Goal: Navigation & Orientation: Understand site structure

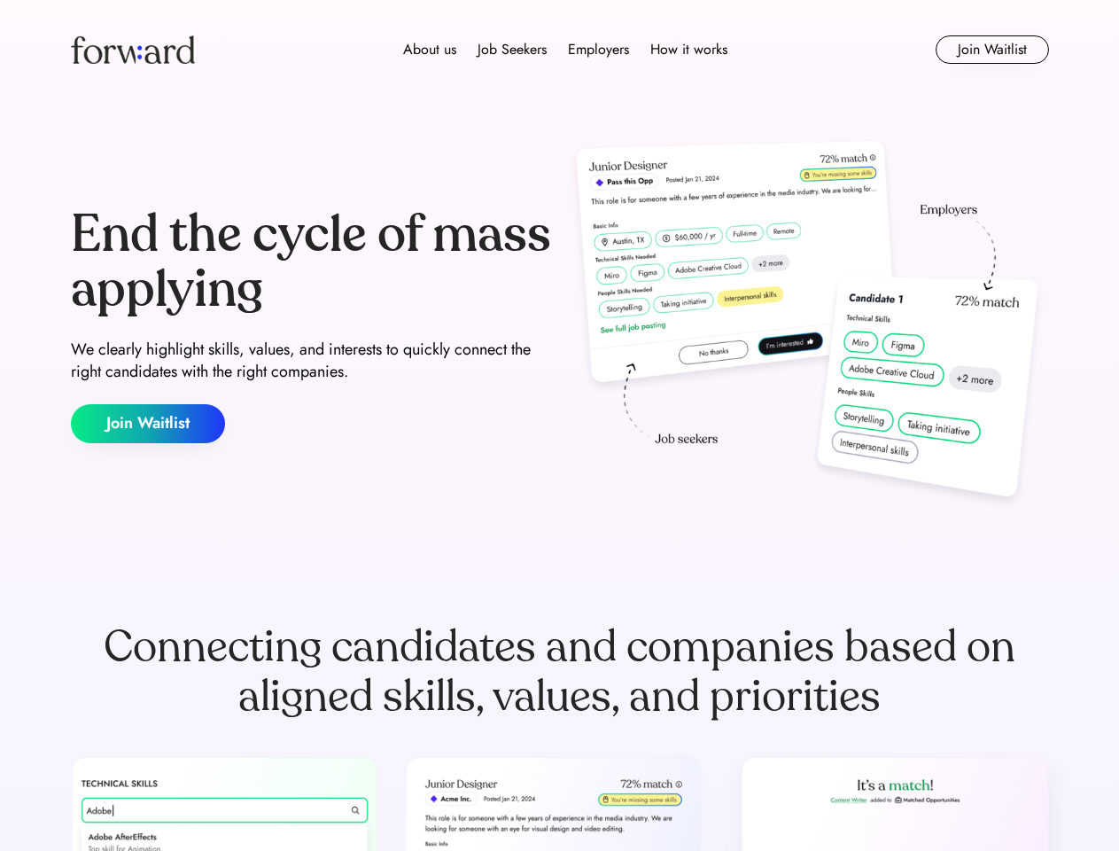
click at [559, 425] on div "End the cycle of mass applying We clearly highlight skills, values, and interes…" at bounding box center [560, 325] width 979 height 381
click at [560, 50] on div "About us Job Seekers Employers How it works" at bounding box center [565, 49] width 698 height 21
click at [133, 50] on img at bounding box center [133, 49] width 124 height 28
click at [566, 50] on div "About us Job Seekers Employers How it works" at bounding box center [565, 49] width 698 height 21
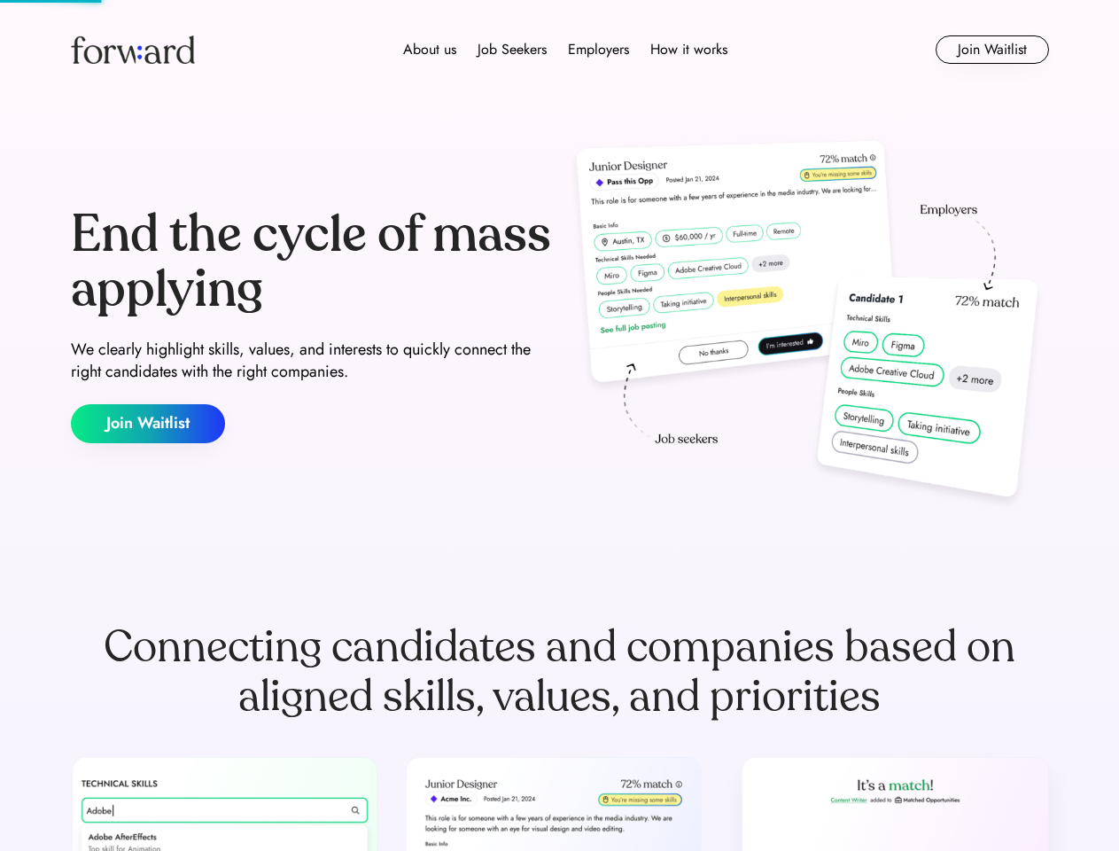
click at [430, 50] on div "About us" at bounding box center [429, 49] width 53 height 21
click at [512, 50] on div "Job Seekers" at bounding box center [512, 49] width 69 height 21
click at [598, 50] on div "Employers" at bounding box center [598, 49] width 61 height 21
click at [688, 50] on div "How it works" at bounding box center [689, 49] width 77 height 21
click at [992, 50] on button "Join Waitlist" at bounding box center [992, 49] width 113 height 28
